Goal: Information Seeking & Learning: Learn about a topic

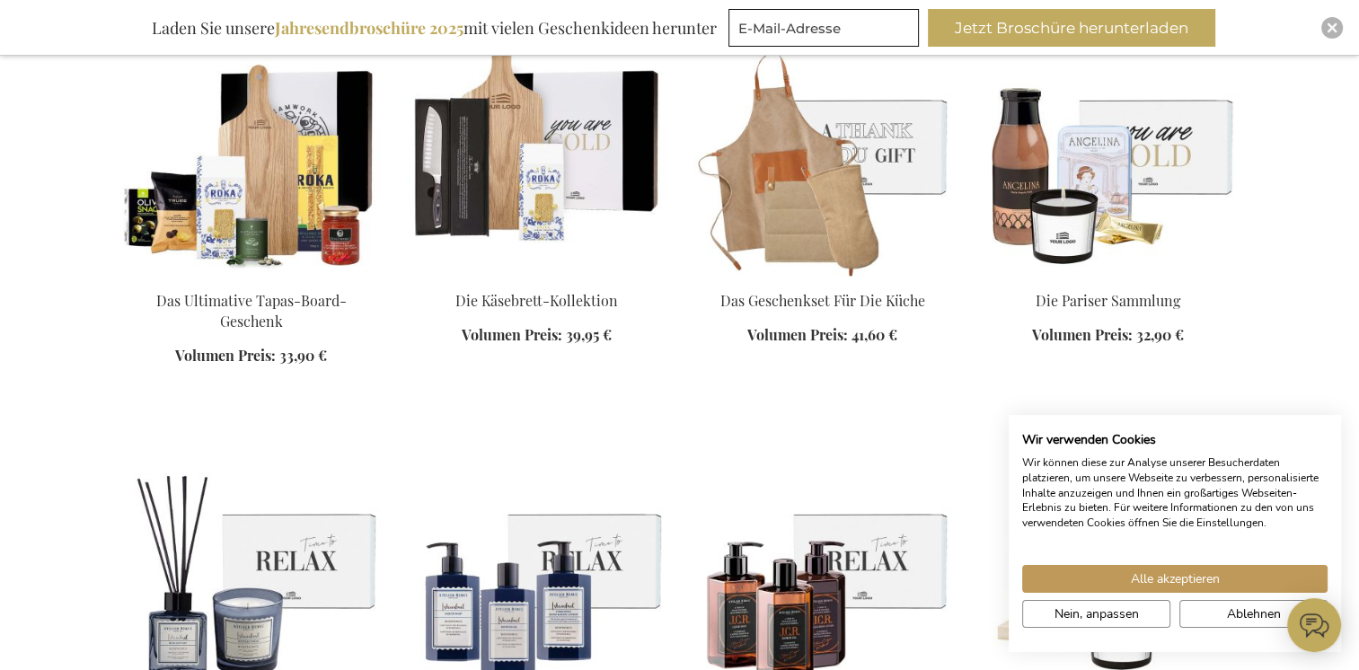
scroll to position [2515, 0]
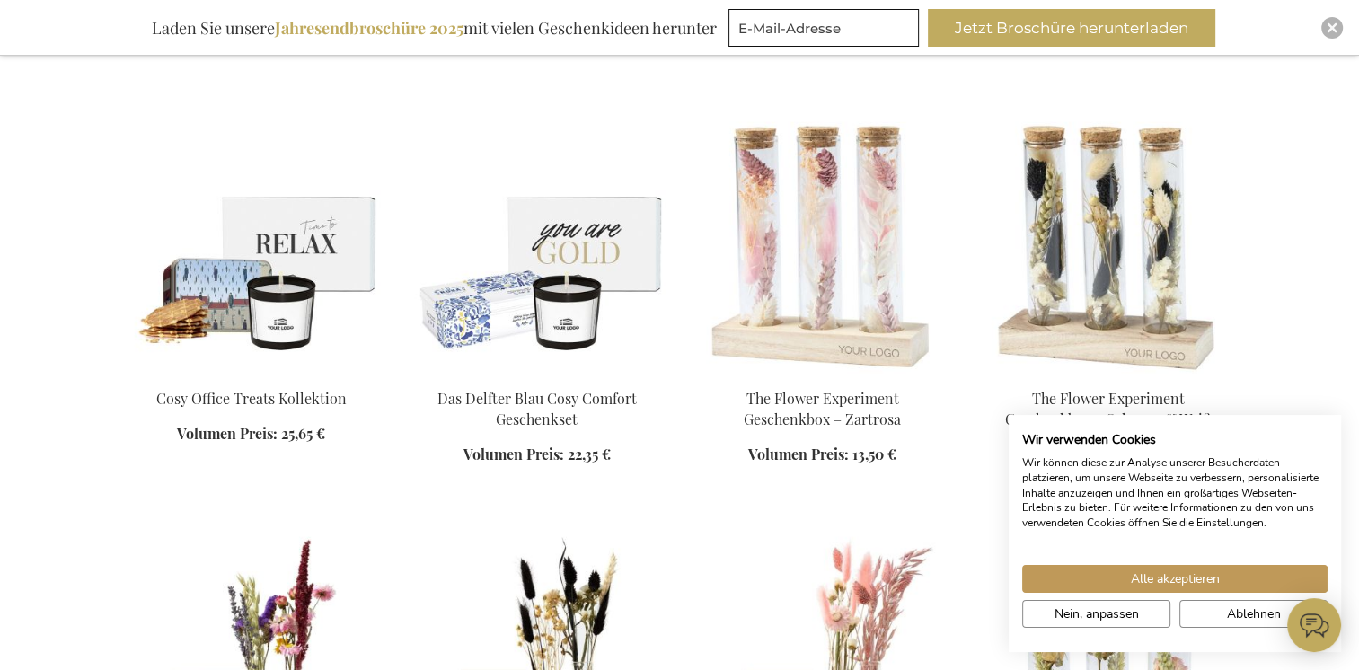
scroll to position [3053, 0]
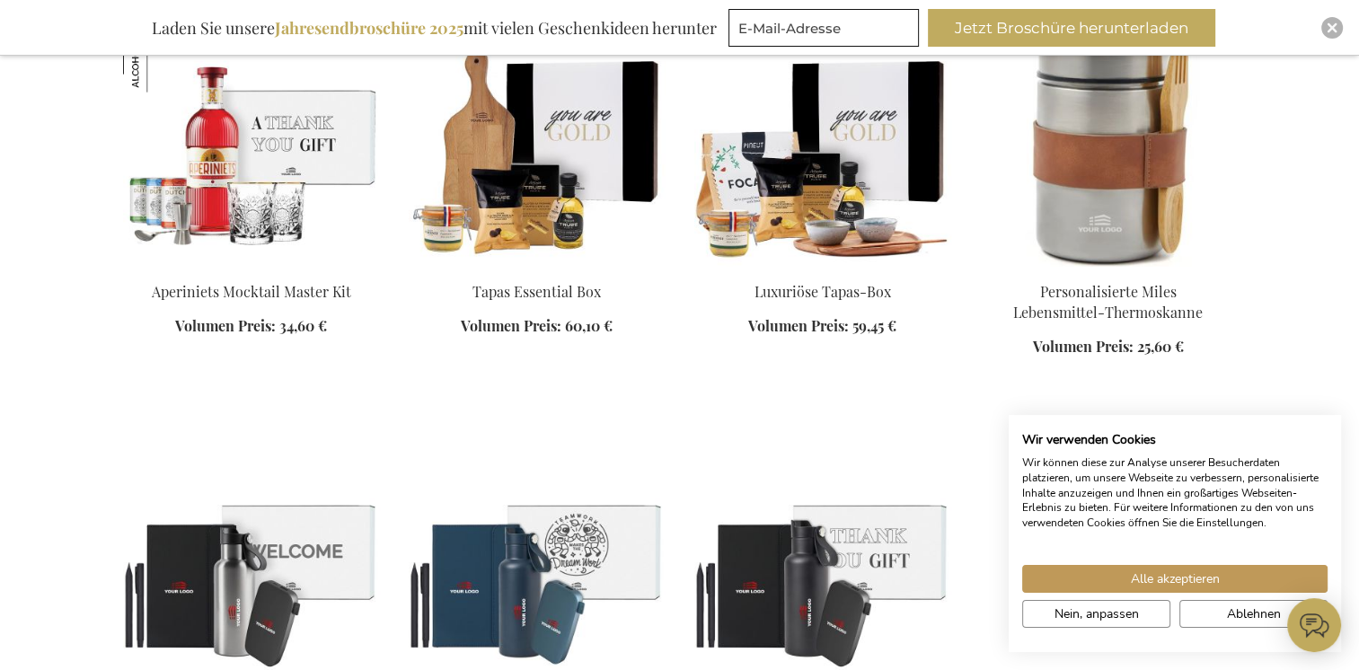
scroll to position [4401, 0]
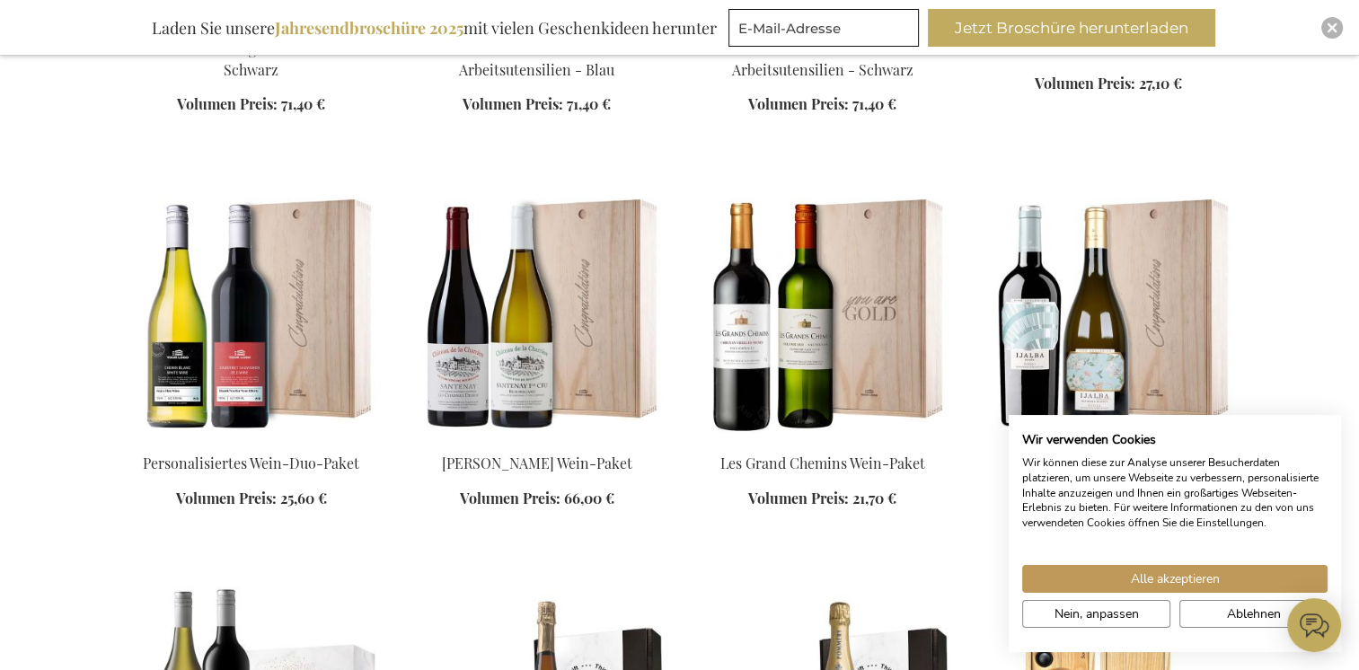
scroll to position [5119, 0]
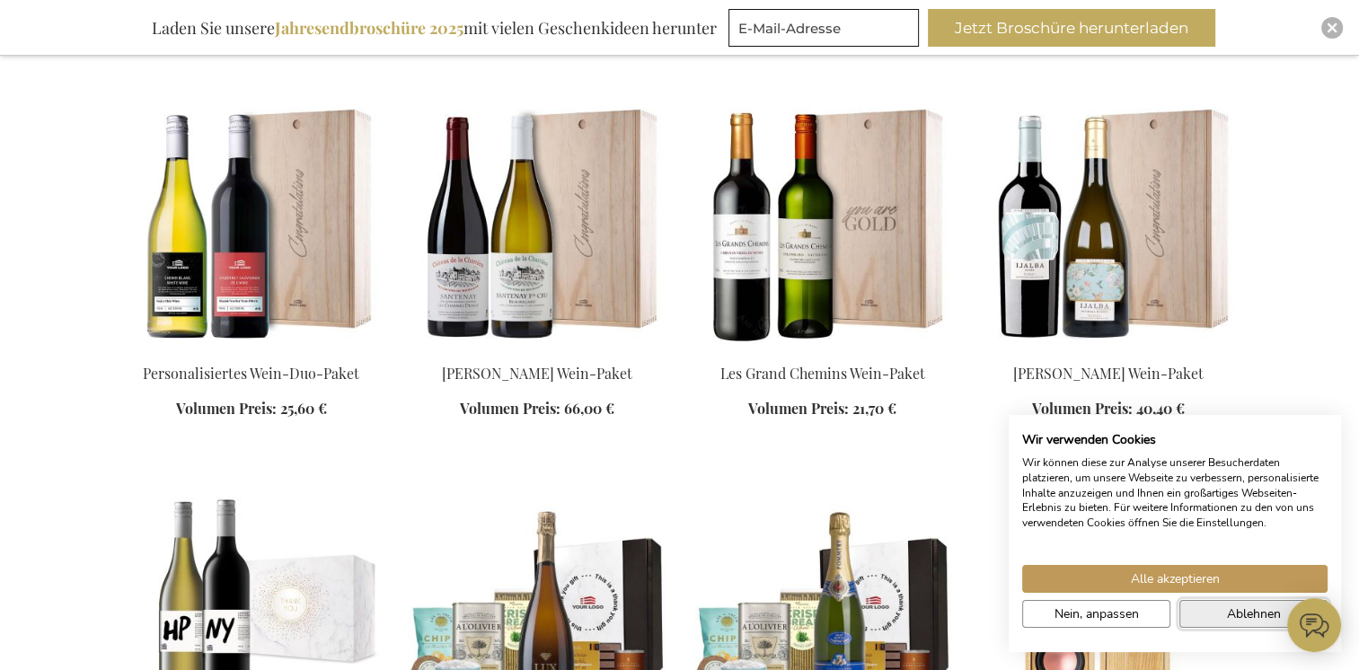
click at [1249, 622] on span "Ablehnen" at bounding box center [1254, 613] width 54 height 19
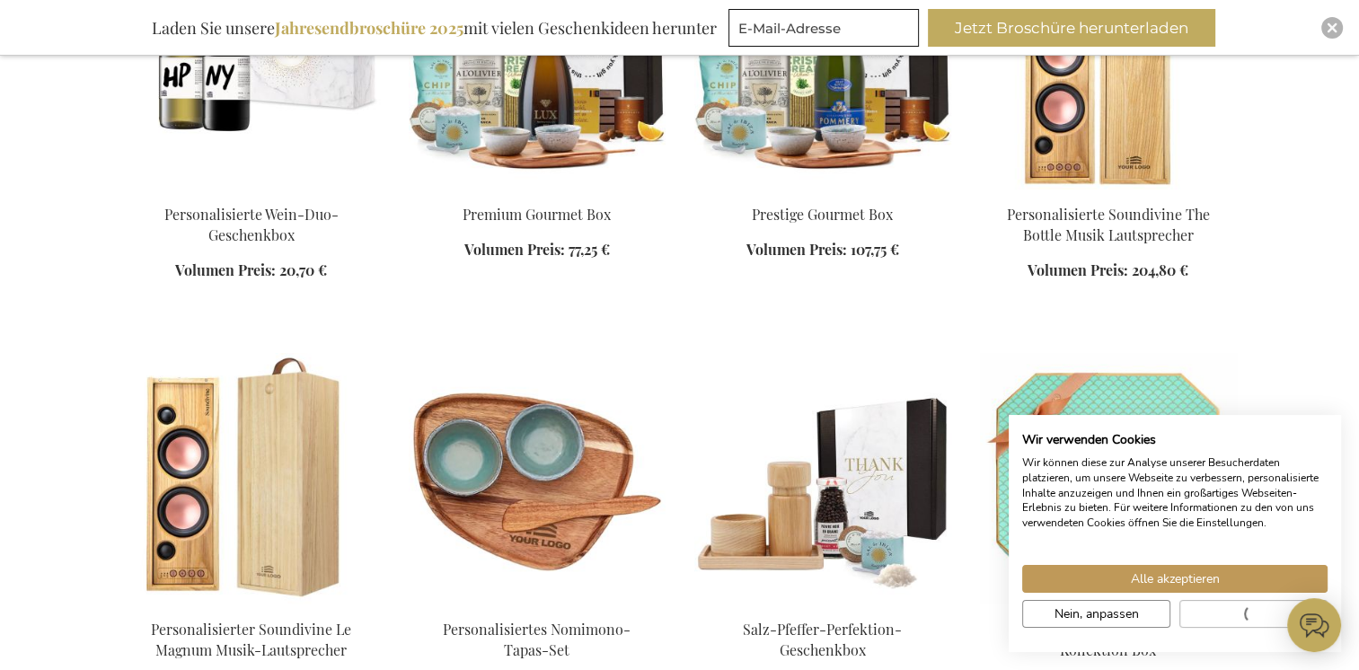
scroll to position [5927, 0]
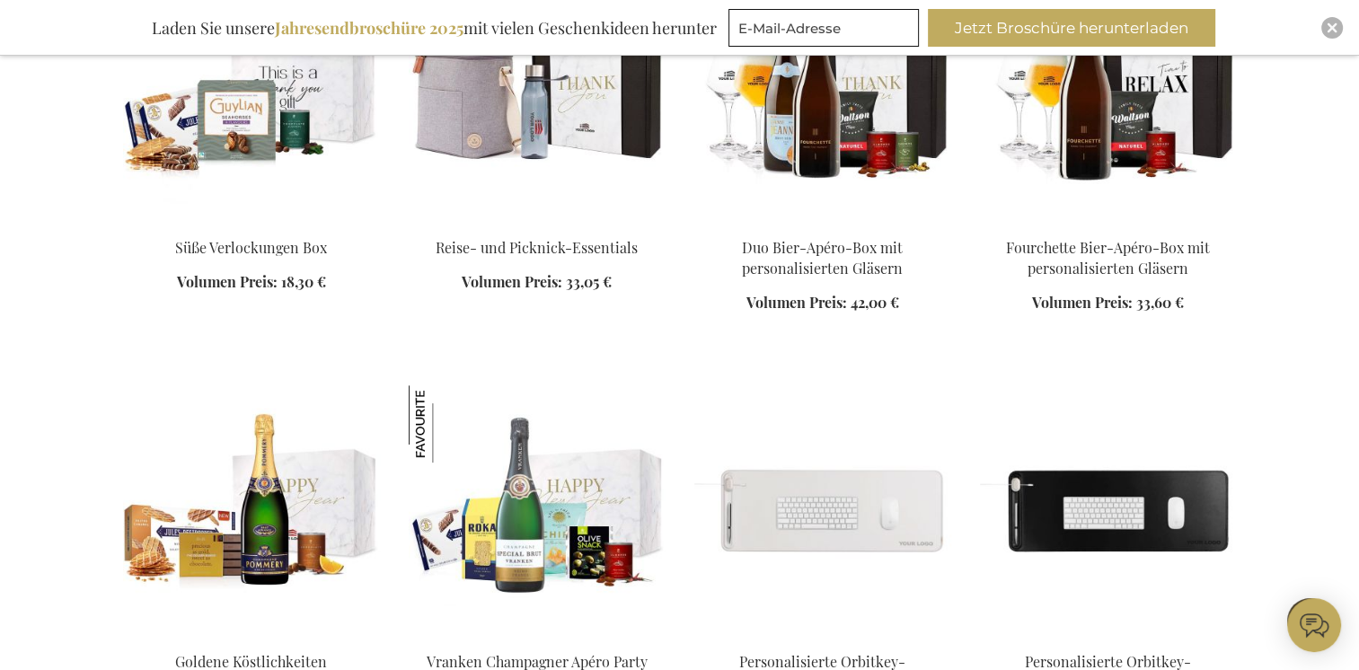
scroll to position [7544, 0]
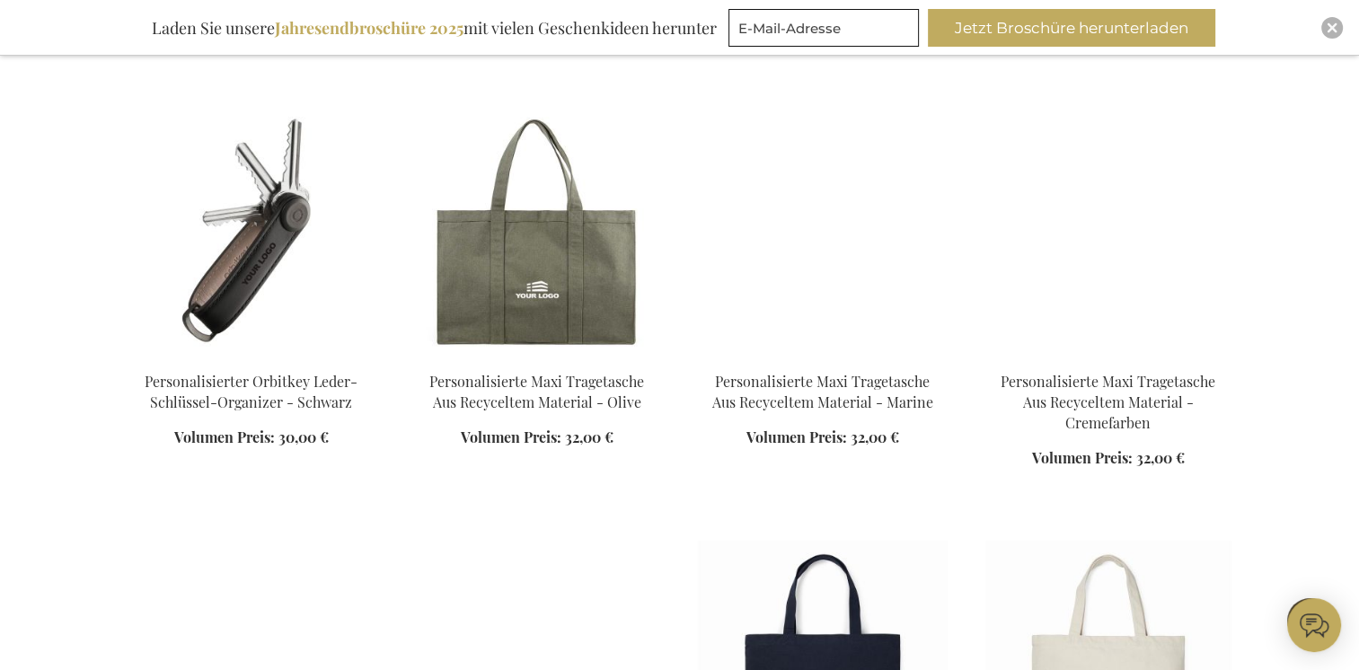
scroll to position [8442, 0]
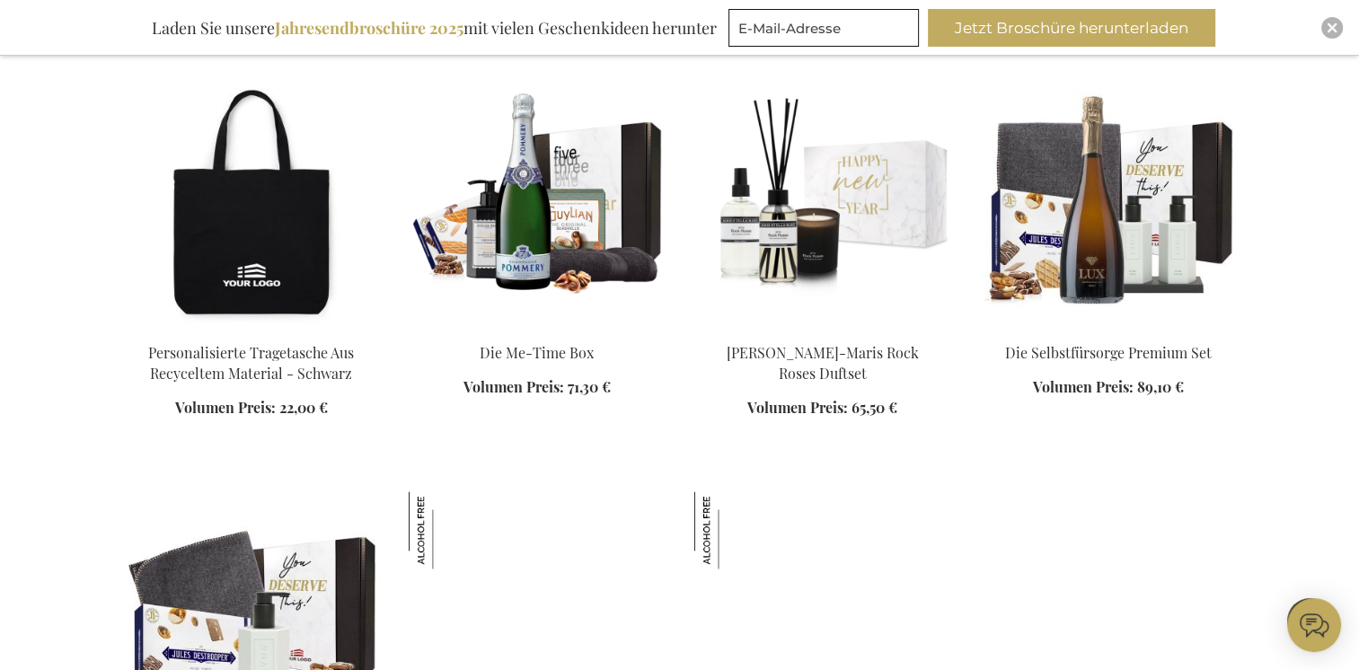
scroll to position [9430, 0]
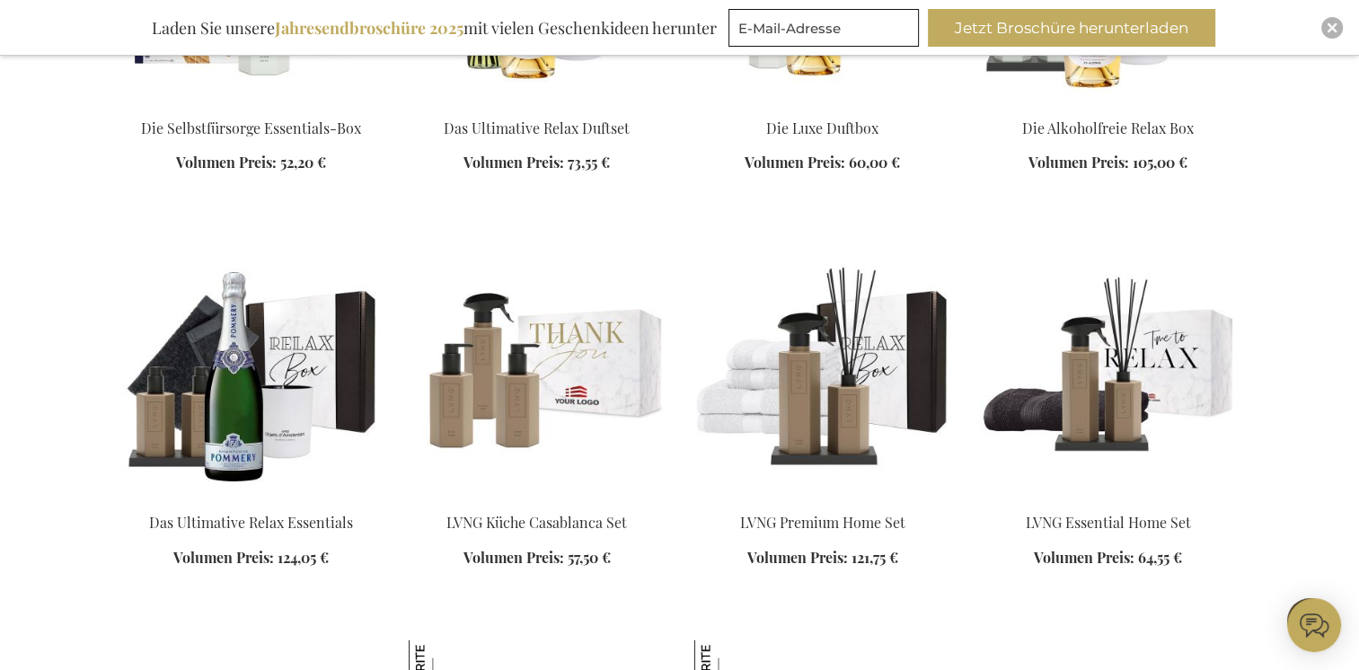
scroll to position [10418, 0]
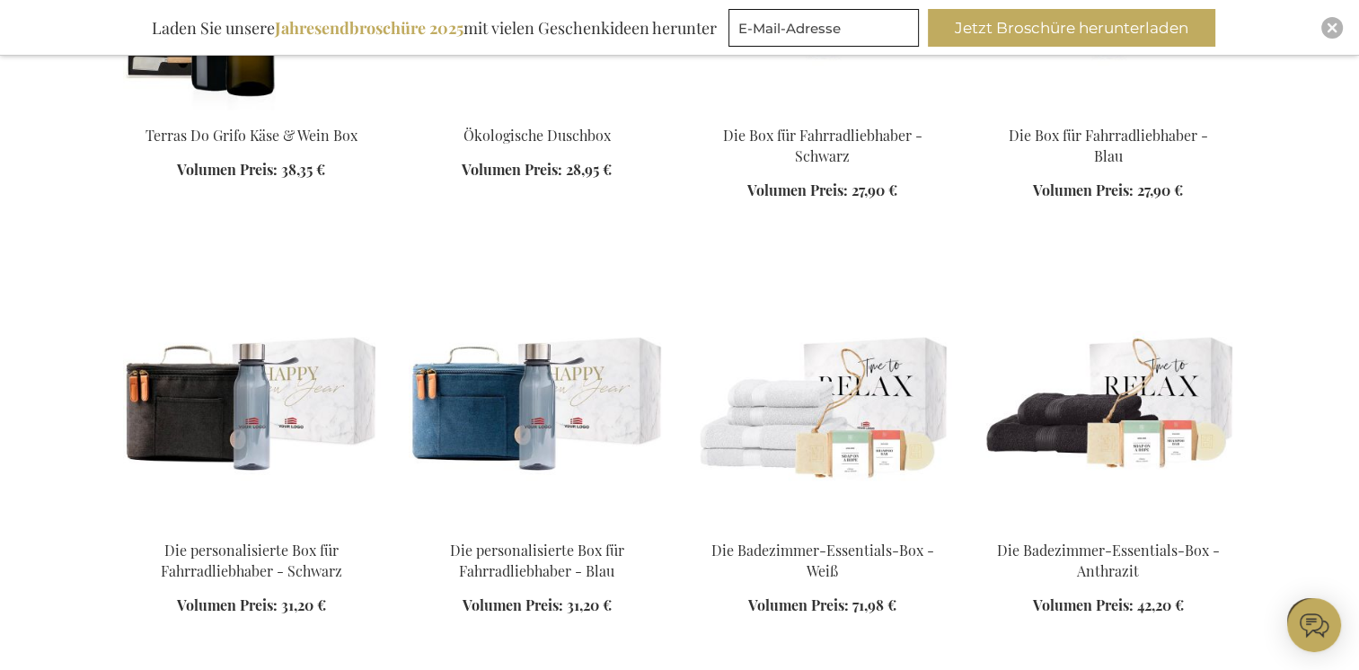
scroll to position [11585, 0]
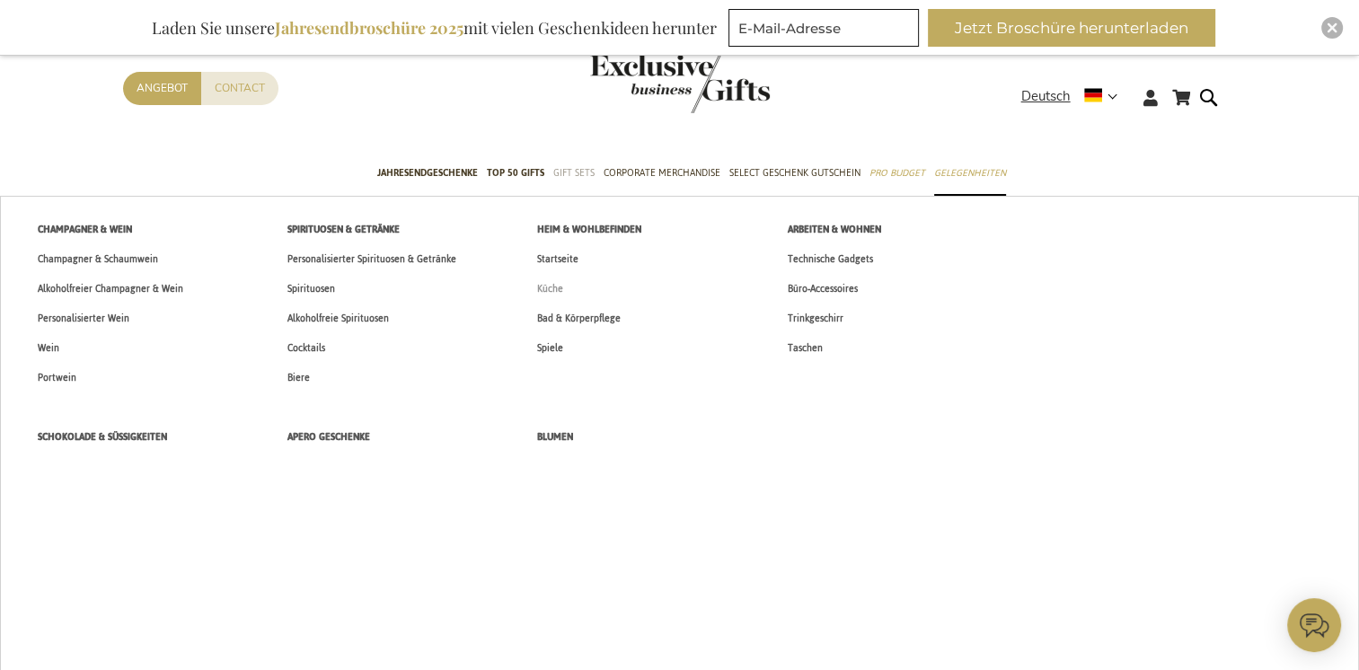
click at [539, 284] on span "Küche" at bounding box center [550, 288] width 26 height 19
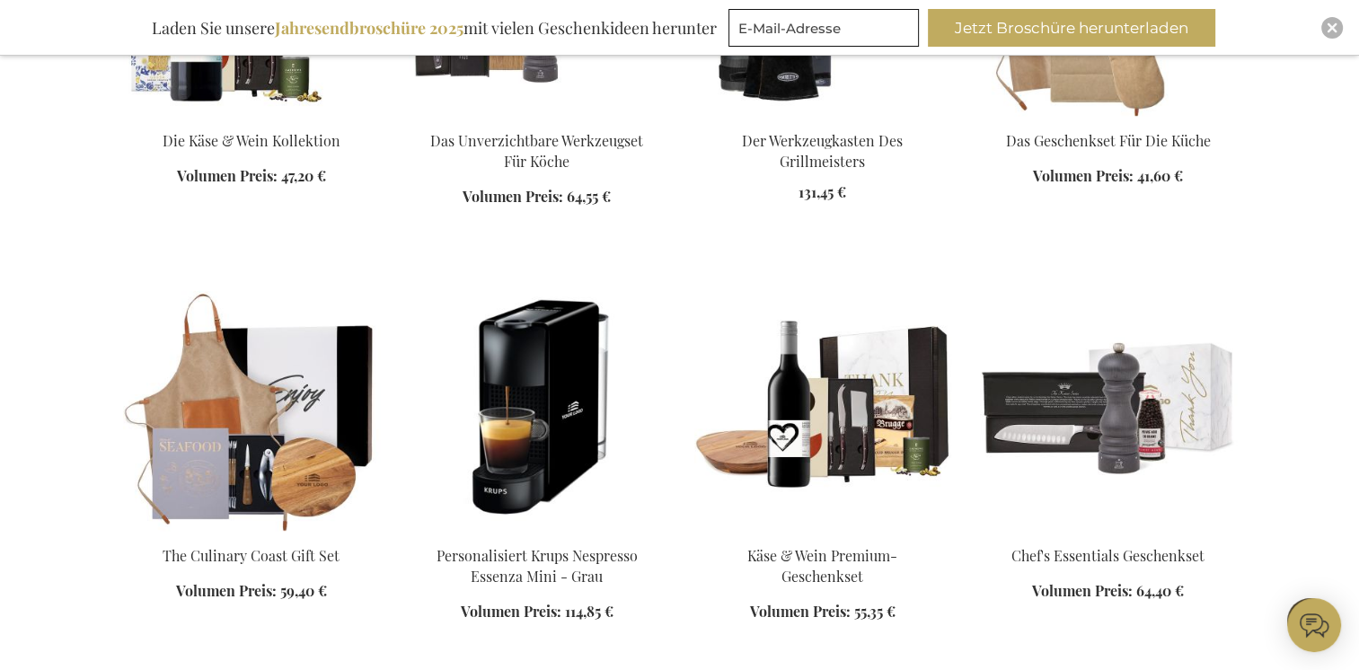
scroll to position [1347, 0]
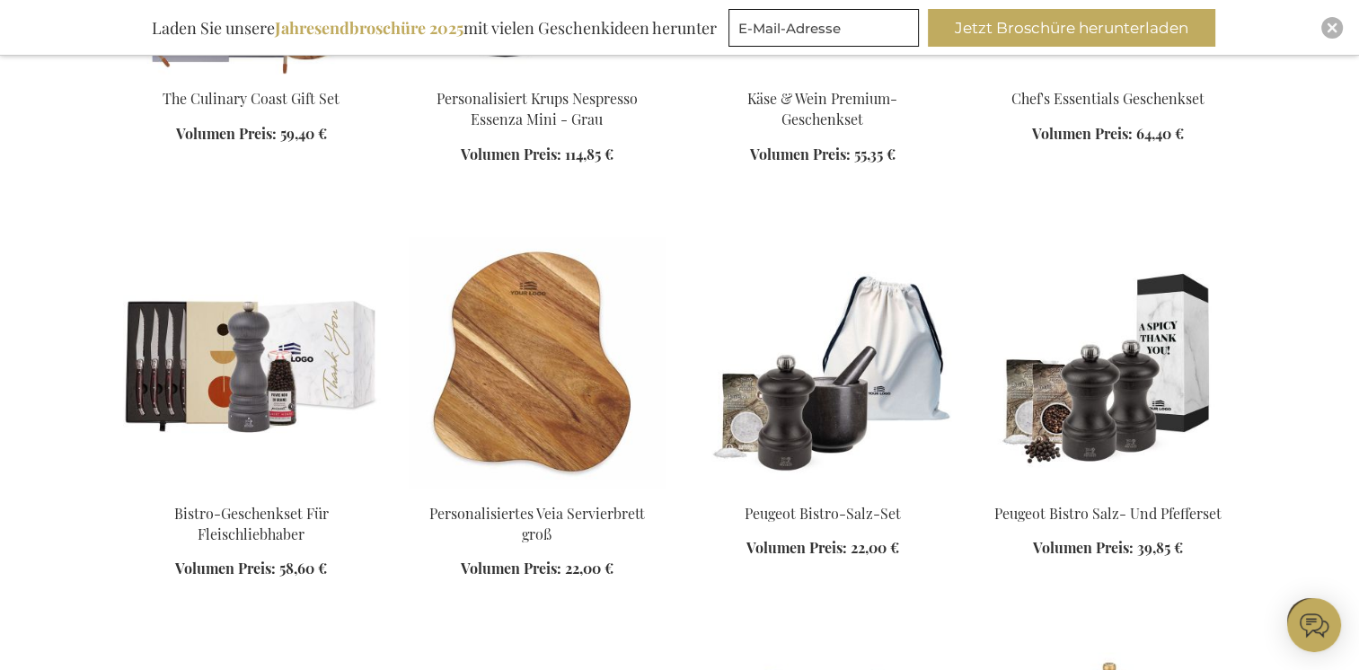
scroll to position [1796, 0]
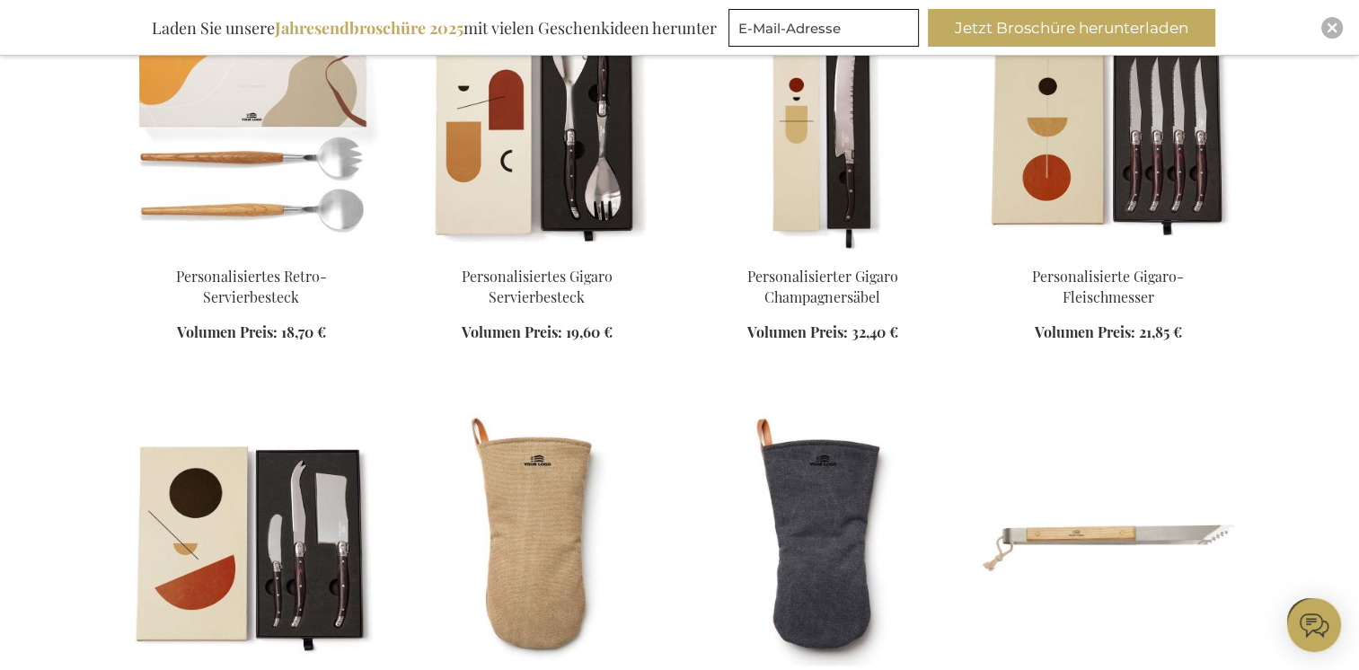
scroll to position [3952, 0]
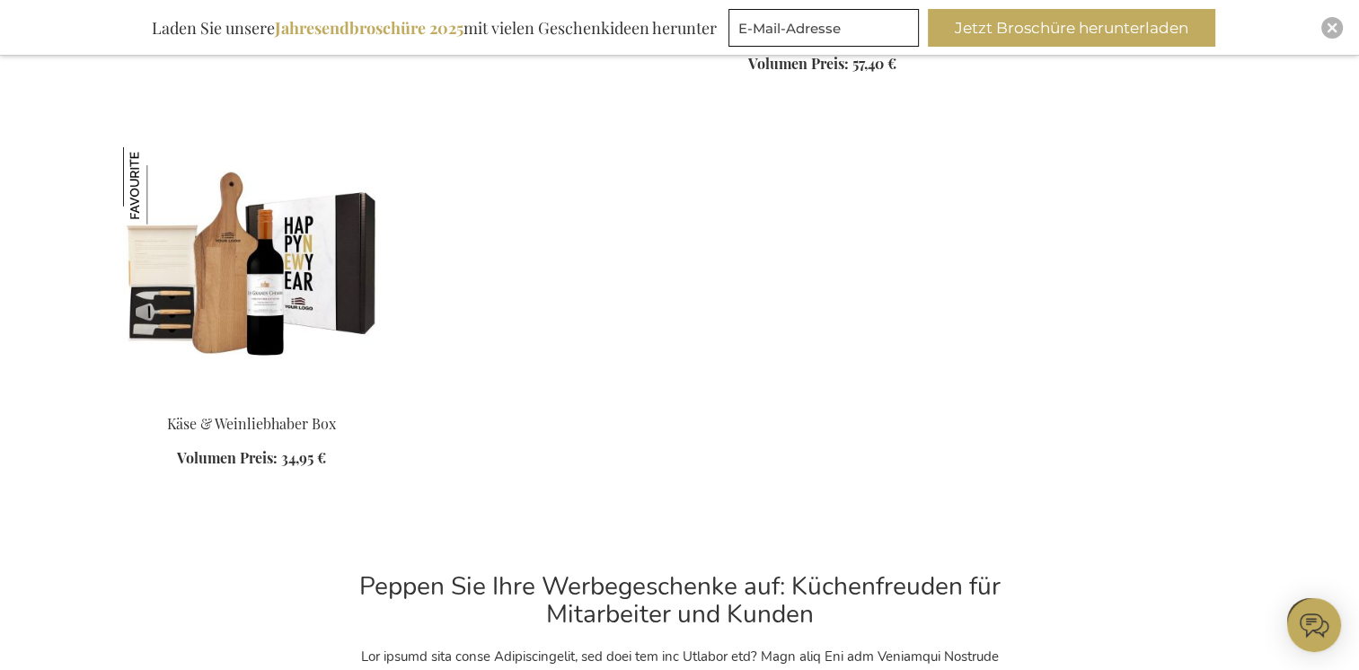
scroll to position [4760, 0]
